Goal: Navigation & Orientation: Find specific page/section

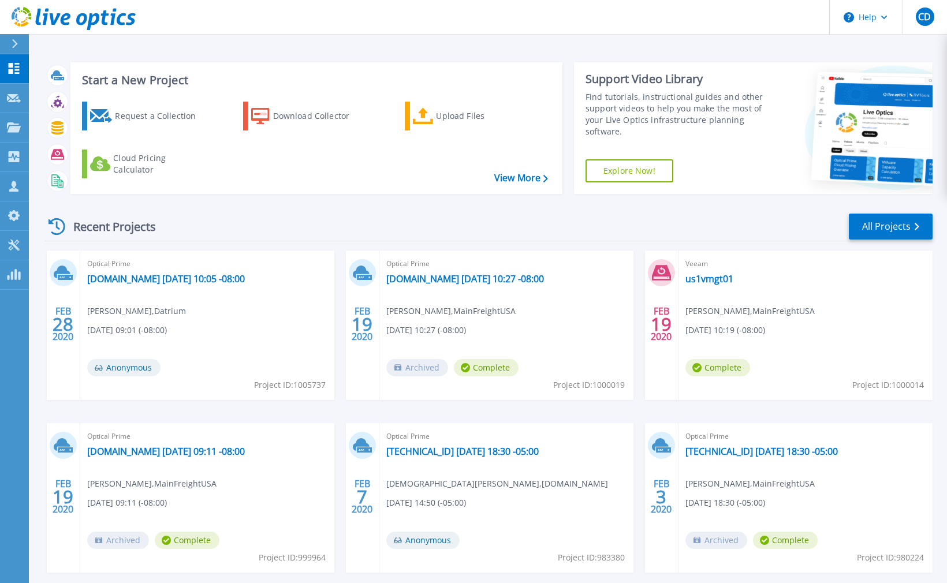
click at [87, 16] on icon at bounding box center [74, 19] width 124 height 24
click at [81, 20] on icon at bounding box center [74, 19] width 124 height 24
